Goal: Information Seeking & Learning: Learn about a topic

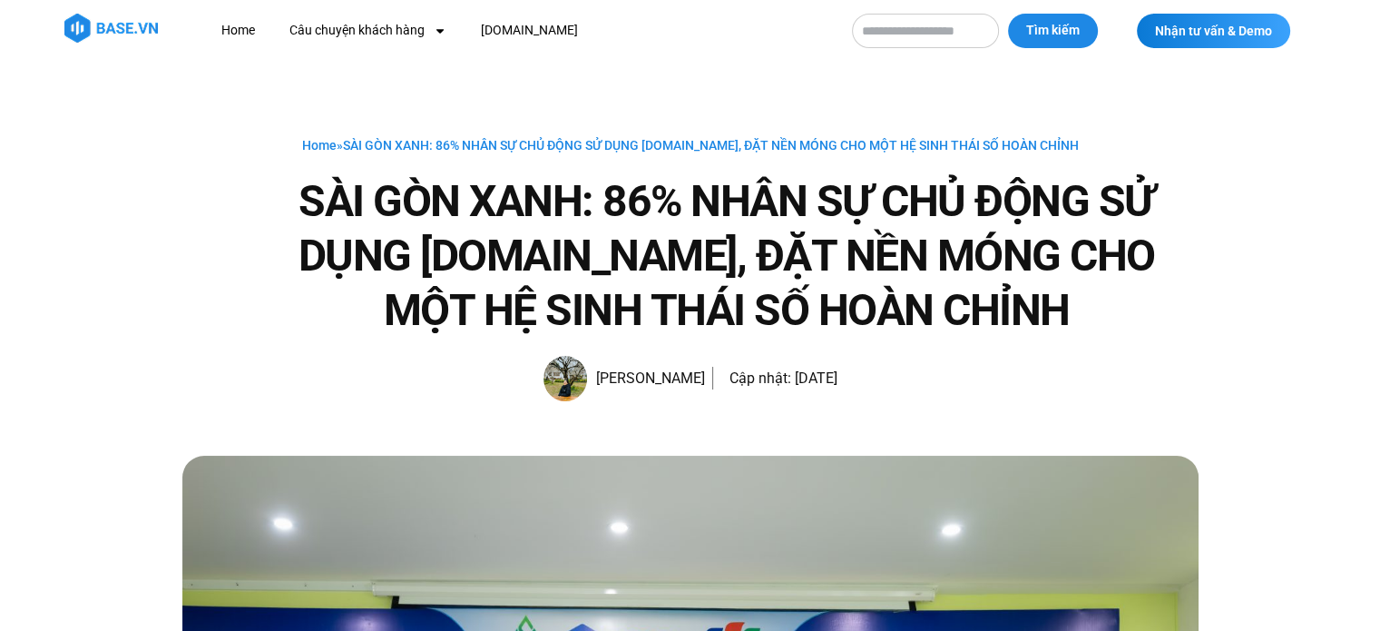
click at [893, 23] on input "Tìm kiếm" at bounding box center [925, 31] width 147 height 34
type input "*******"
click at [1008, 14] on button "Tìm kiếm" at bounding box center [1053, 31] width 90 height 34
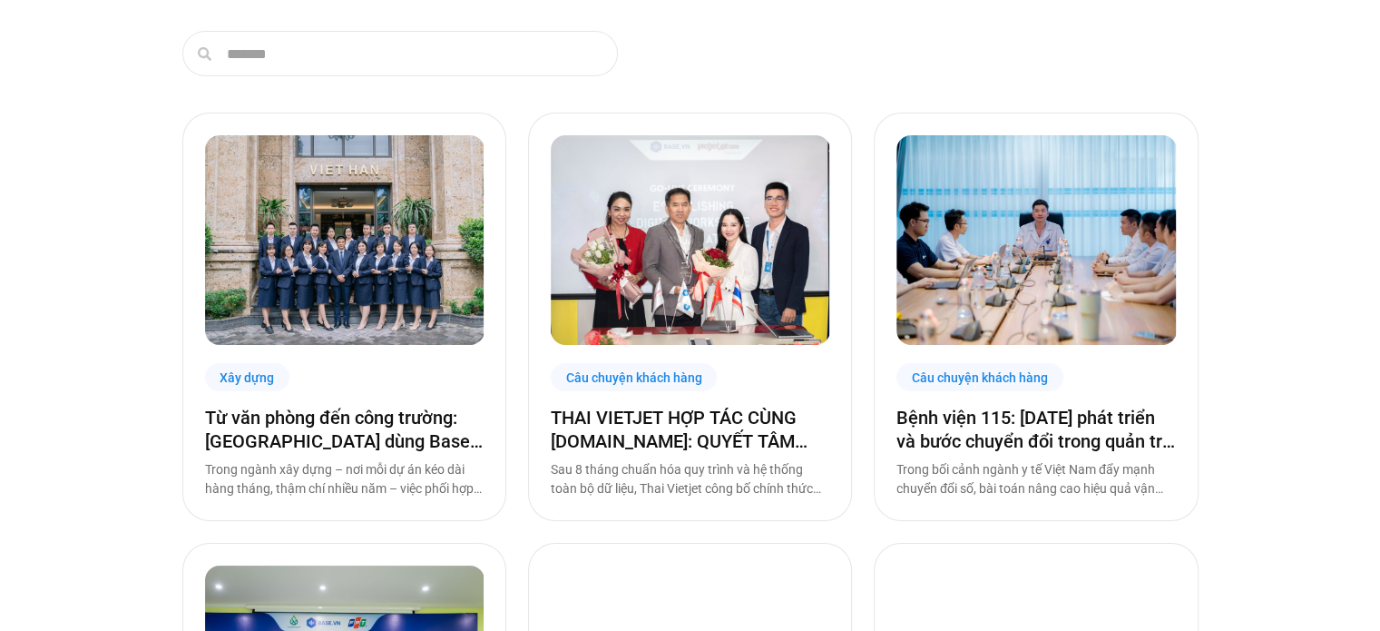
scroll to position [182, 0]
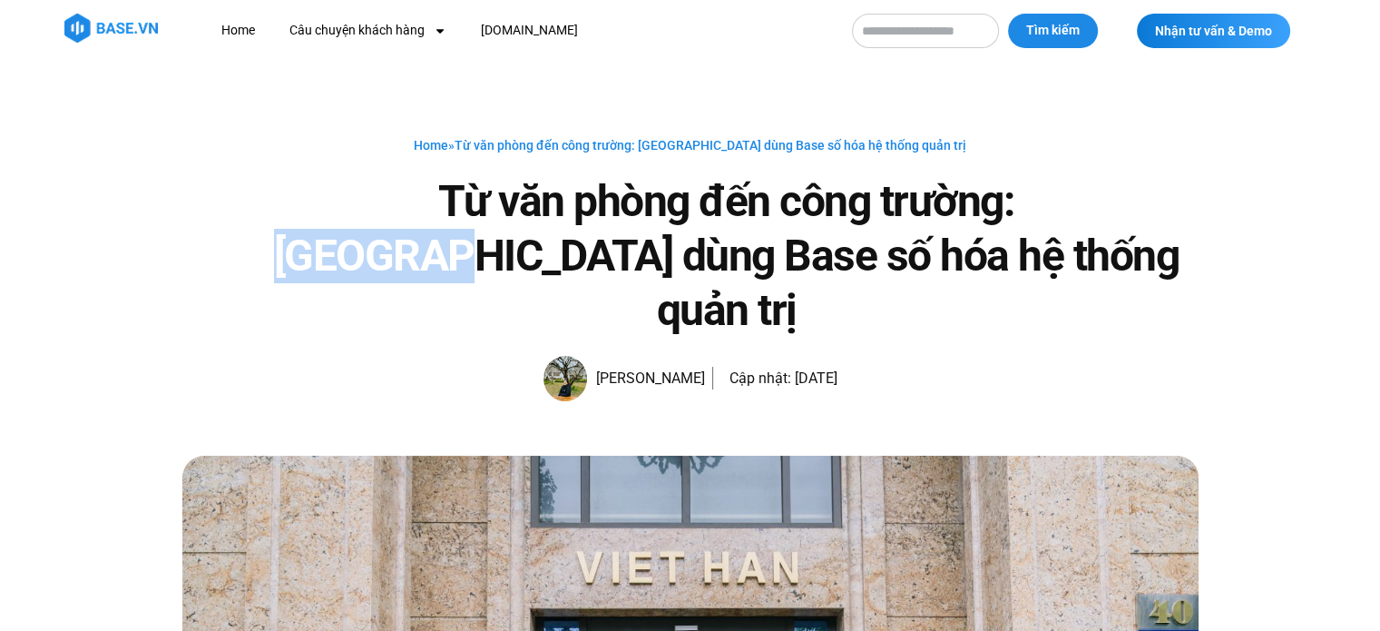
drag, startPoint x: 900, startPoint y: 191, endPoint x: 1045, endPoint y: 210, distance: 146.4
click at [1045, 210] on h1 "Từ văn phòng đến công trường: [GEOGRAPHIC_DATA] dùng Base số hóa hệ thống quản …" at bounding box center [727, 255] width 944 height 163
copy h1 "Việt Hàn"
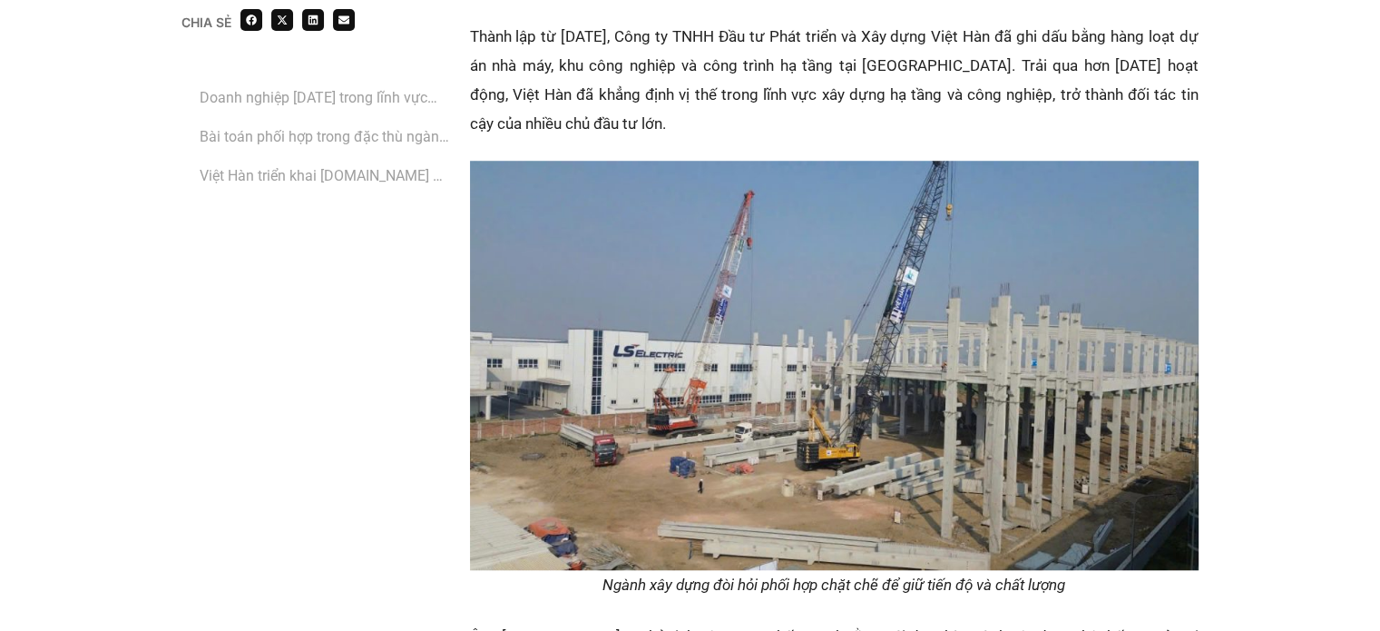
scroll to position [1452, 0]
